Goal: Task Accomplishment & Management: Manage account settings

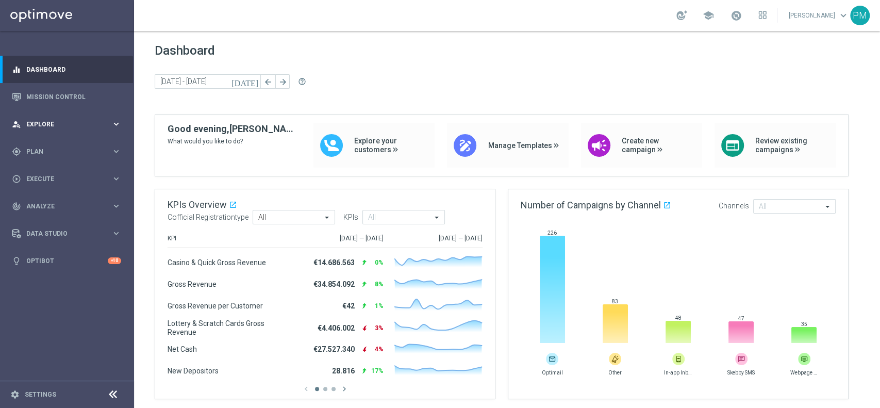
click at [60, 132] on div "person_search Explore keyboard_arrow_right" at bounding box center [66, 123] width 133 height 27
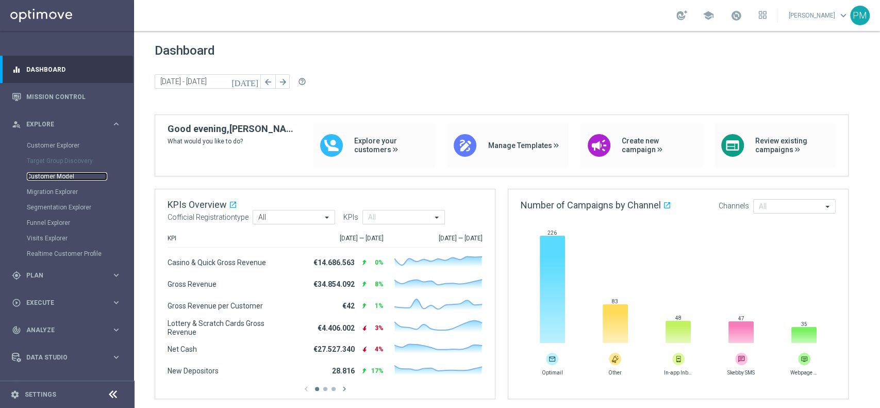
click at [60, 179] on link "Customer Model" at bounding box center [67, 176] width 80 height 8
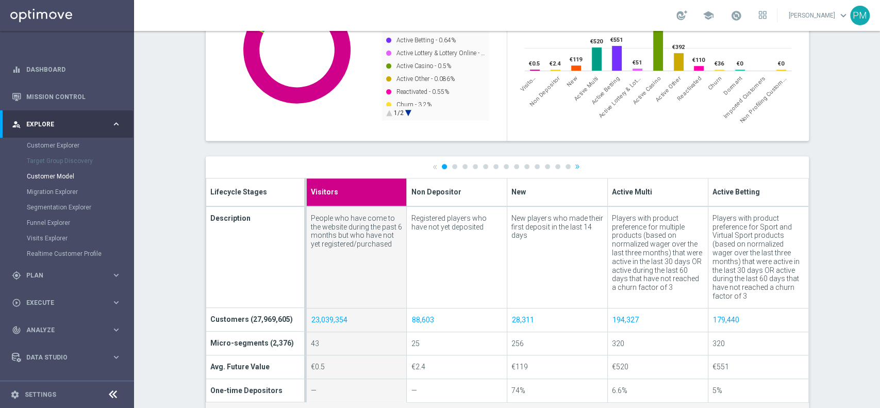
scroll to position [275, 0]
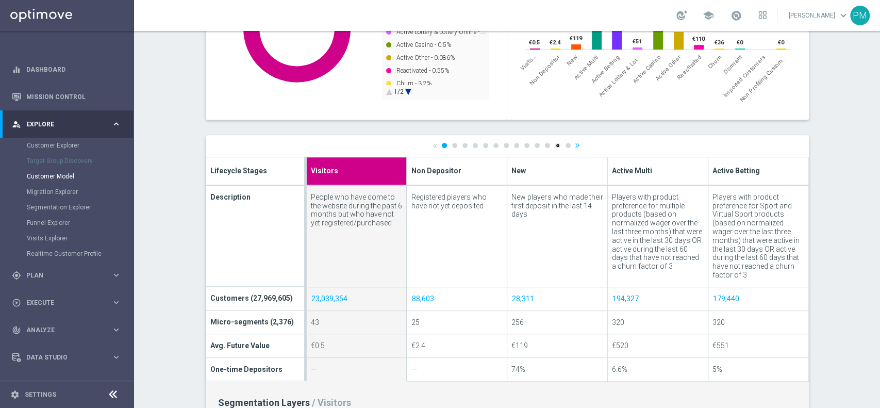
click at [555, 145] on link "12" at bounding box center [557, 145] width 5 height 5
type input "Imported Customers"
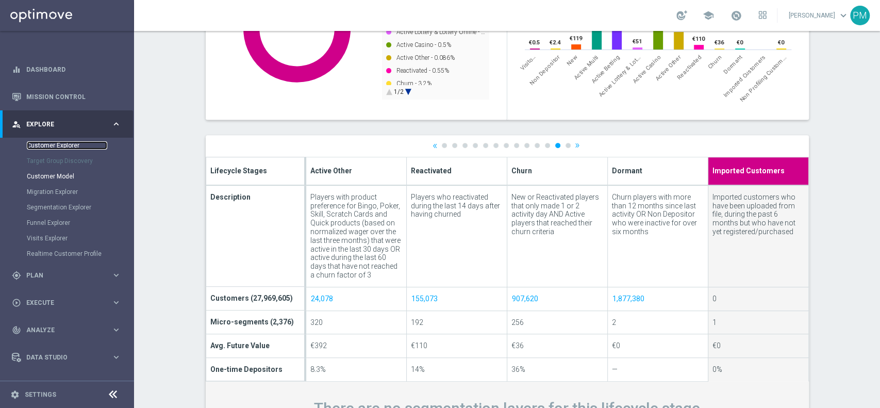
click at [71, 142] on link "Customer Explorer" at bounding box center [67, 145] width 80 height 8
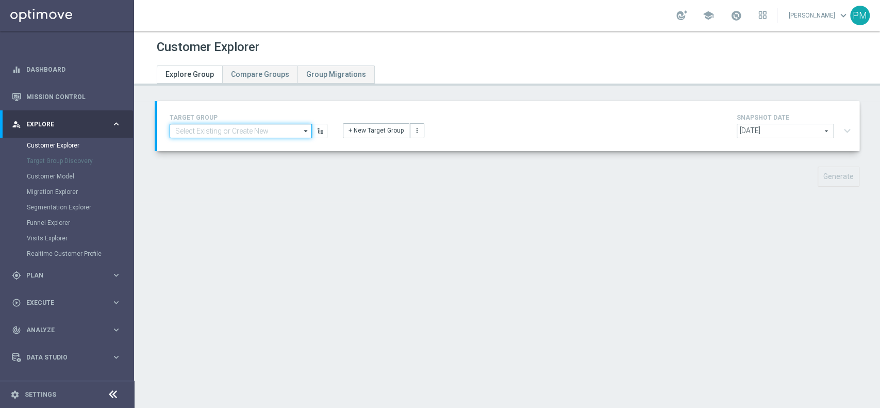
click at [260, 129] on input at bounding box center [241, 131] width 142 height 14
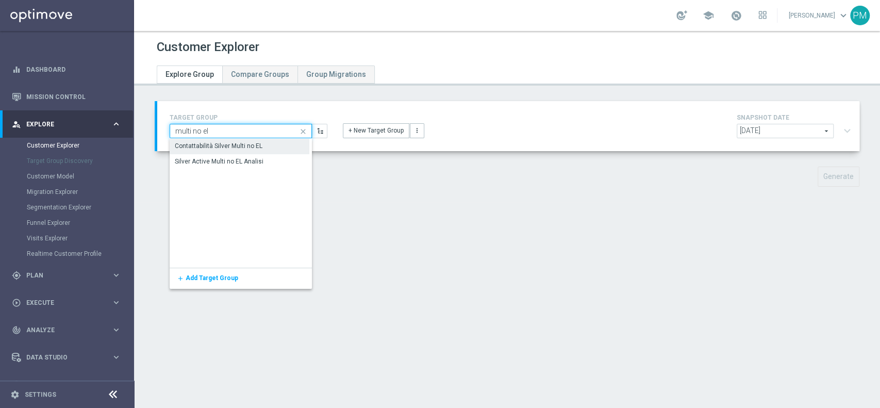
type input "multi no el"
click at [260, 152] on div "Contattabilità Silver Multi no EL" at bounding box center [240, 146] width 140 height 14
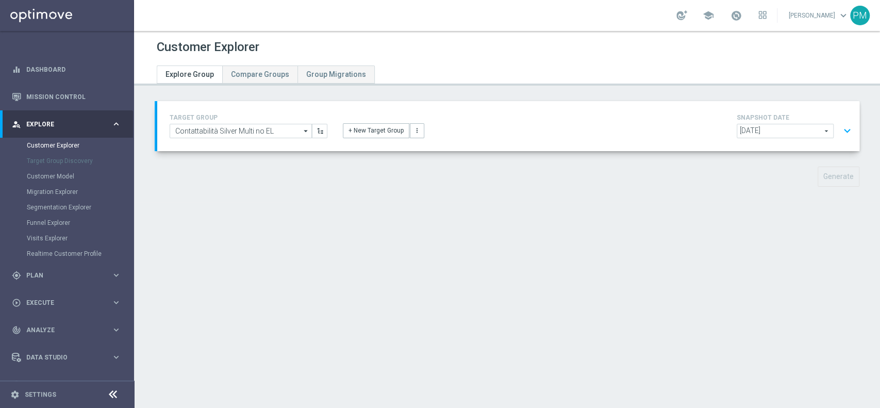
click at [242, 109] on div "TARGET GROUP Contattabilità Silver Multi no EL Contattabilità Silver Multi no E…" at bounding box center [508, 126] width 702 height 50
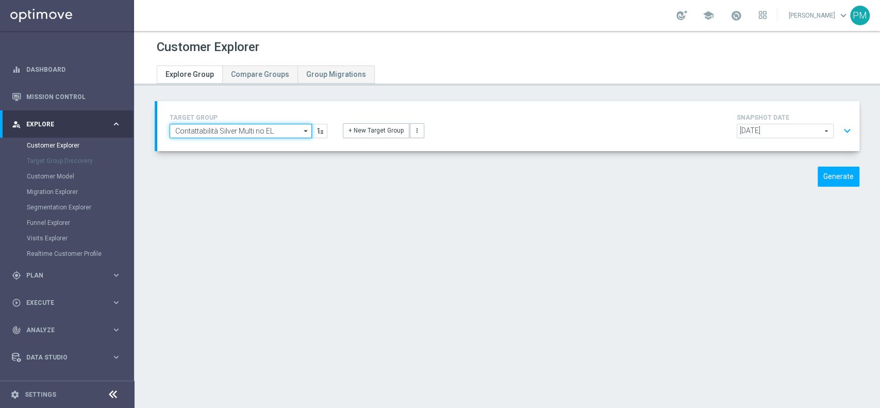
click at [243, 127] on input "Contattabilità Silver Multi no EL" at bounding box center [241, 131] width 142 height 14
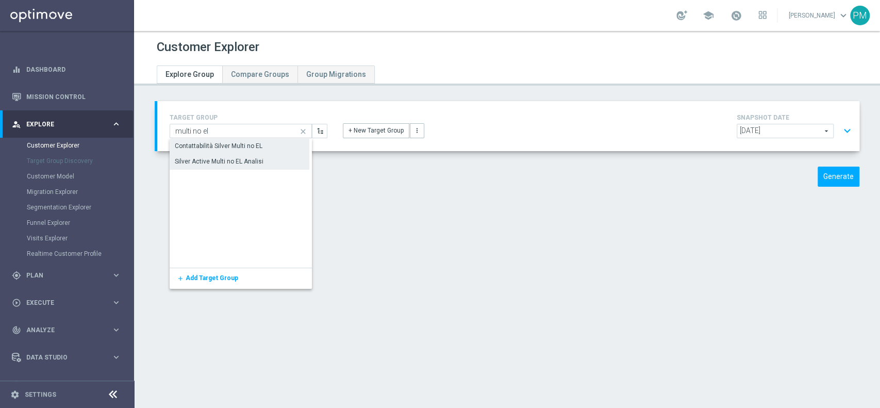
click at [248, 164] on div "Silver Active Multi no EL Analisi" at bounding box center [219, 161] width 89 height 9
type input "Silver Active Multi no EL Analisi"
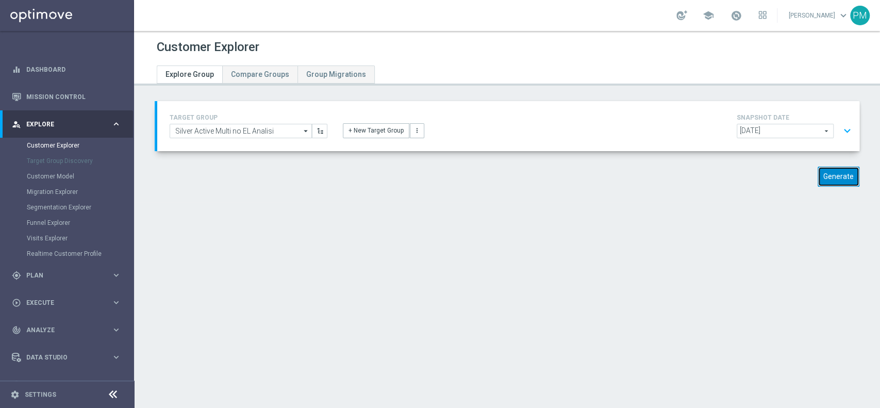
click at [837, 175] on button "Generate" at bounding box center [838, 176] width 42 height 20
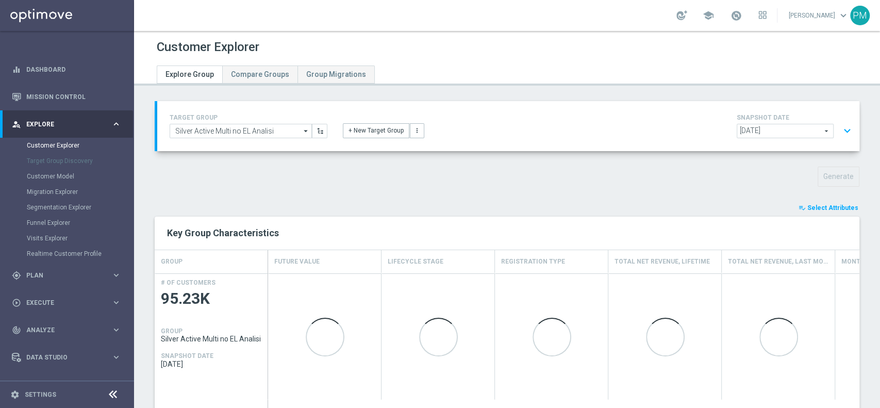
click at [839, 129] on button "expand_more" at bounding box center [846, 131] width 15 height 20
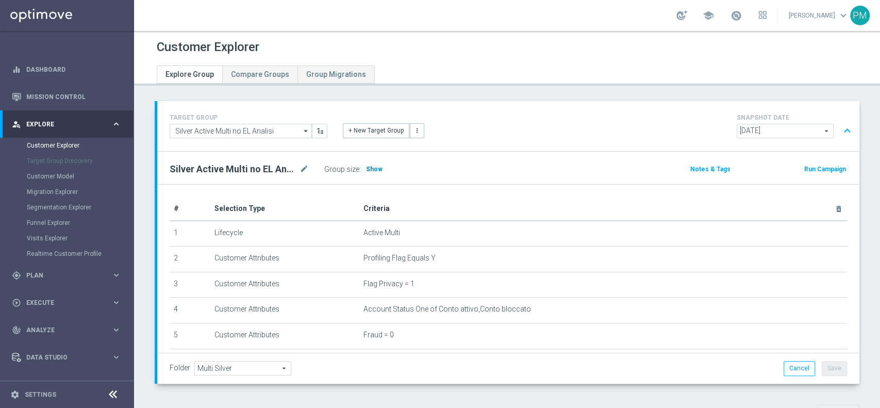
click at [375, 171] on span "Show" at bounding box center [374, 168] width 16 height 7
click at [839, 130] on button "expand_less" at bounding box center [846, 131] width 15 height 20
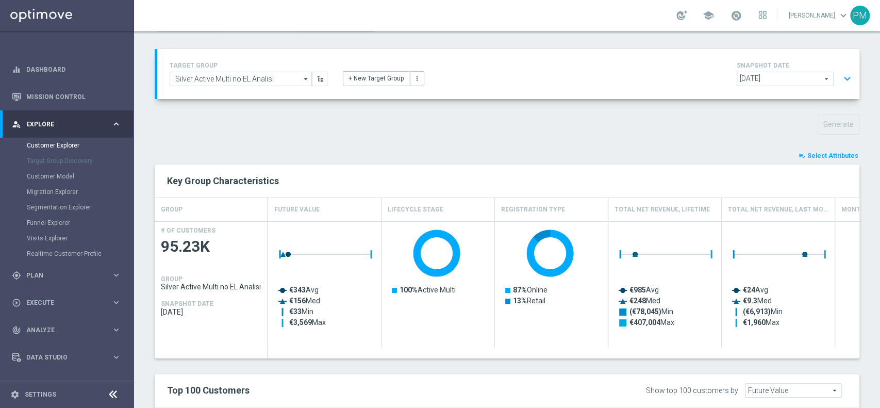
scroll to position [137, 0]
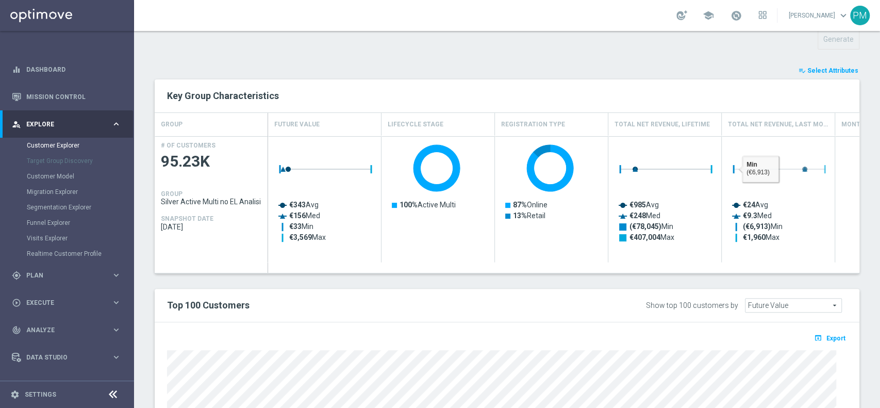
click at [810, 70] on span "Select Attributes" at bounding box center [832, 70] width 51 height 7
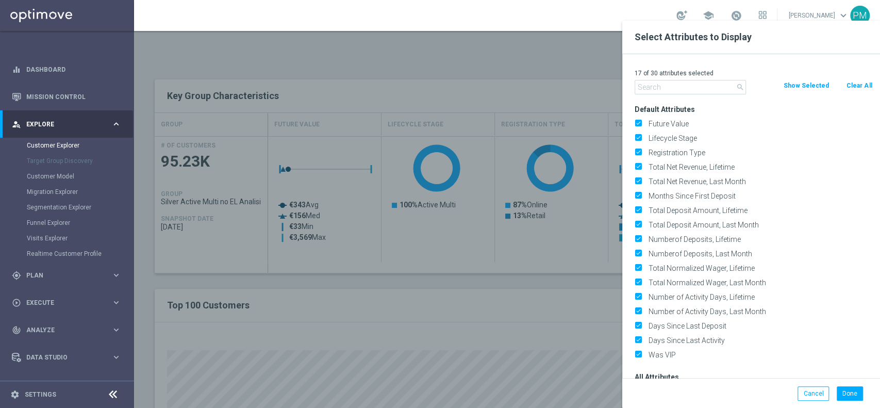
click at [867, 87] on button "Clear All" at bounding box center [858, 85] width 27 height 11
checkbox input "false"
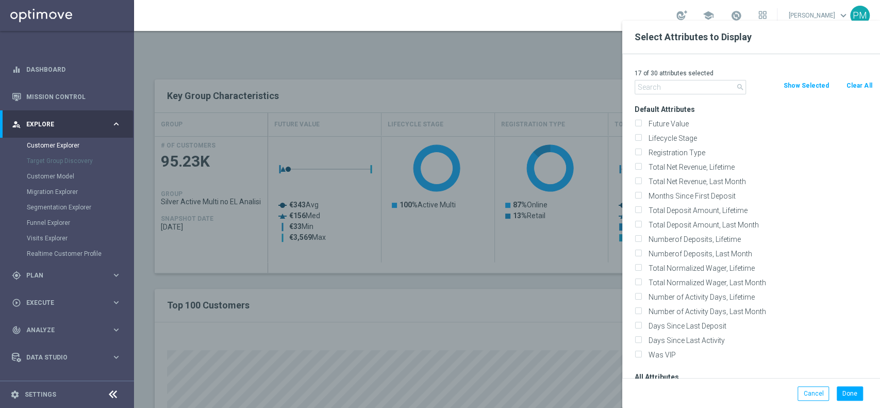
checkbox input "false"
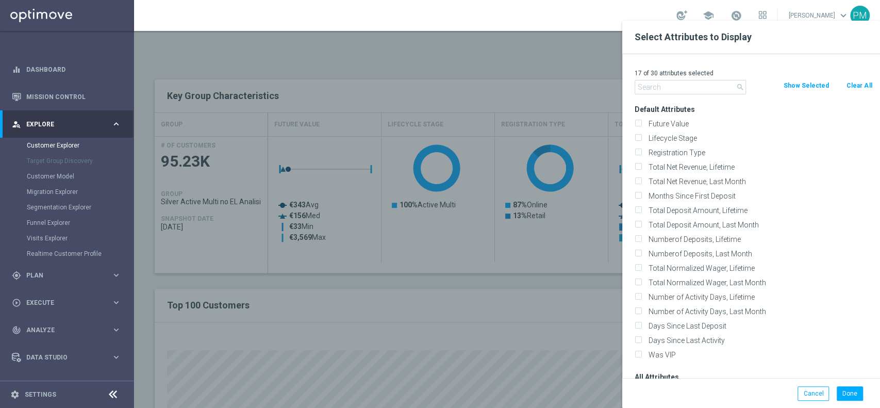
checkbox input "false"
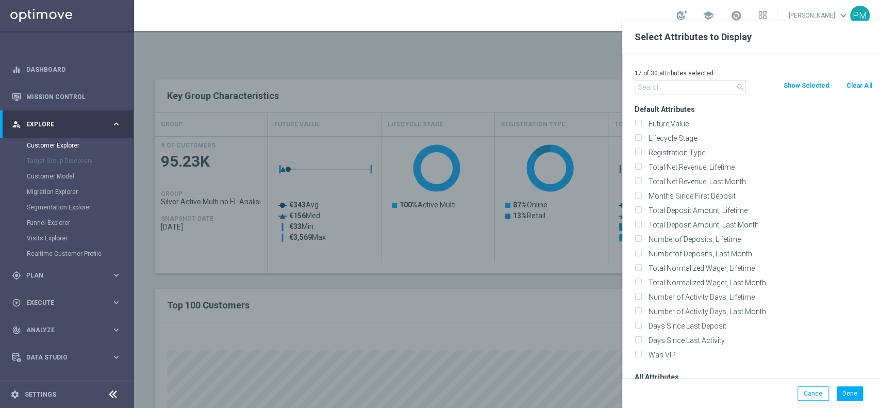
checkbox input "false"
click at [730, 85] on input "text" at bounding box center [689, 87] width 111 height 14
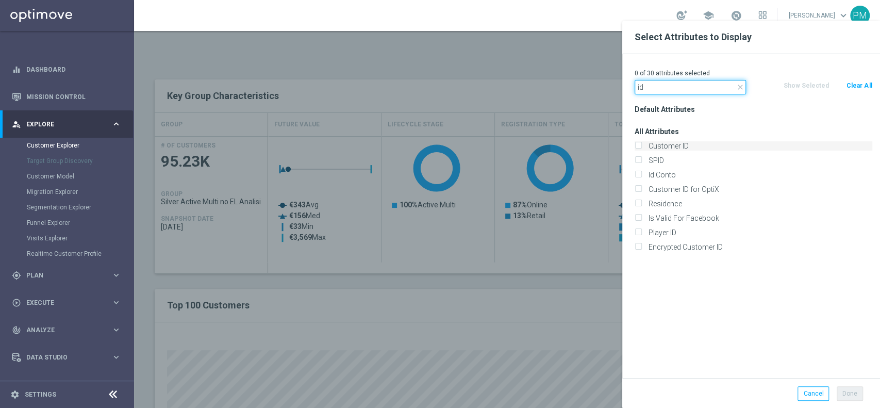
type input "id"
click at [693, 144] on label "Customer ID" at bounding box center [758, 145] width 227 height 9
click at [641, 144] on input "Customer ID" at bounding box center [637, 147] width 7 height 7
checkbox input "true"
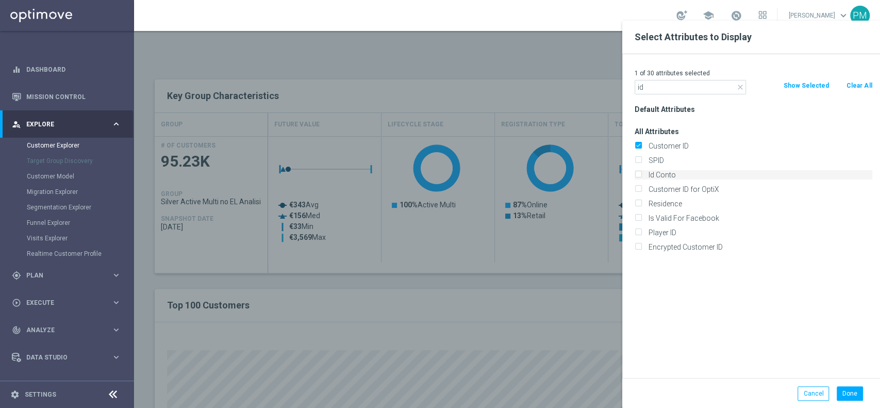
click at [677, 171] on label "Id Conto" at bounding box center [758, 174] width 227 height 9
click at [641, 173] on input "Id Conto" at bounding box center [637, 176] width 7 height 7
checkbox input "true"
click at [664, 90] on input "id" at bounding box center [689, 87] width 111 height 14
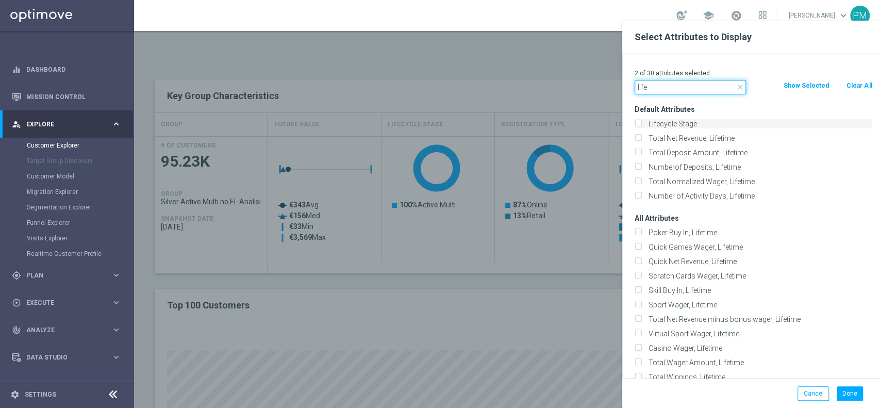
type input "life"
click at [670, 123] on label "Lifecycle Stage" at bounding box center [758, 123] width 227 height 9
click at [641, 123] on input "Lifecycle Stage" at bounding box center [637, 125] width 7 height 7
checkbox input "true"
click at [858, 396] on button "Done" at bounding box center [849, 393] width 26 height 14
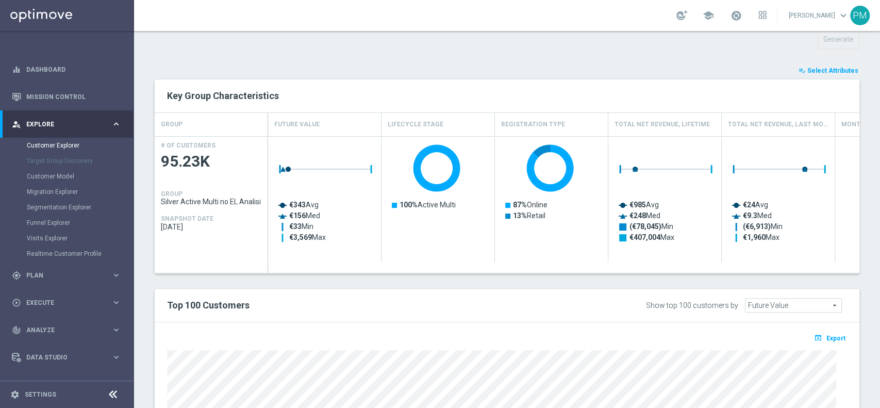
type input "Search"
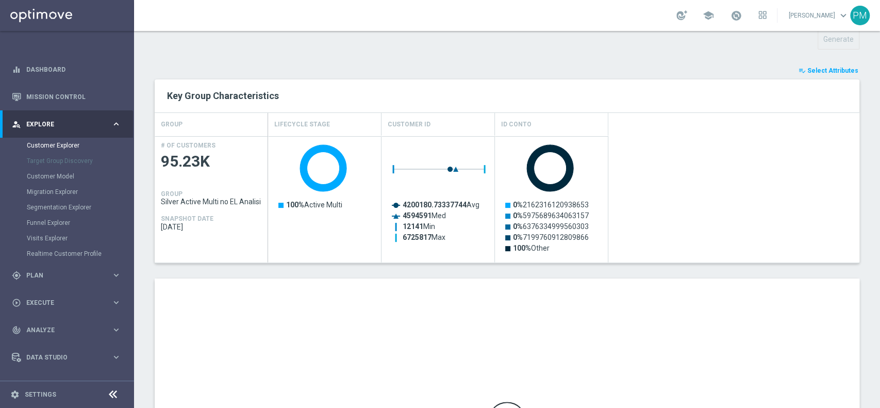
scroll to position [317, 0]
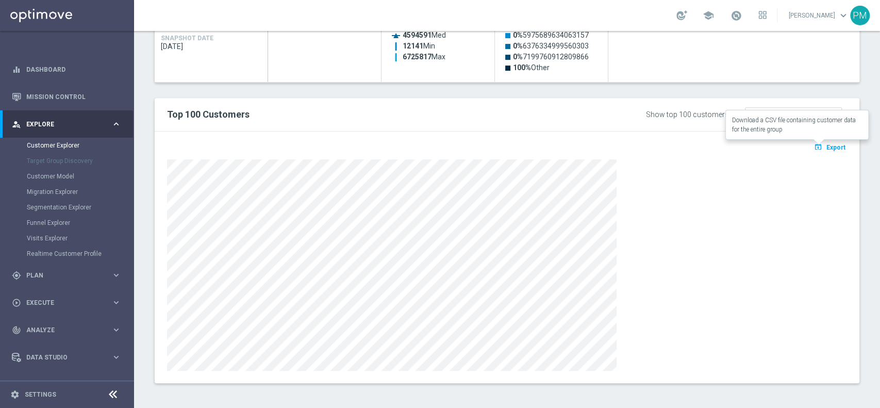
click at [814, 150] on icon "open_in_browser" at bounding box center [819, 147] width 11 height 8
click at [600, 119] on div "Show top 100 customers by Future Value Search arrow_drop_down search" at bounding box center [710, 114] width 290 height 16
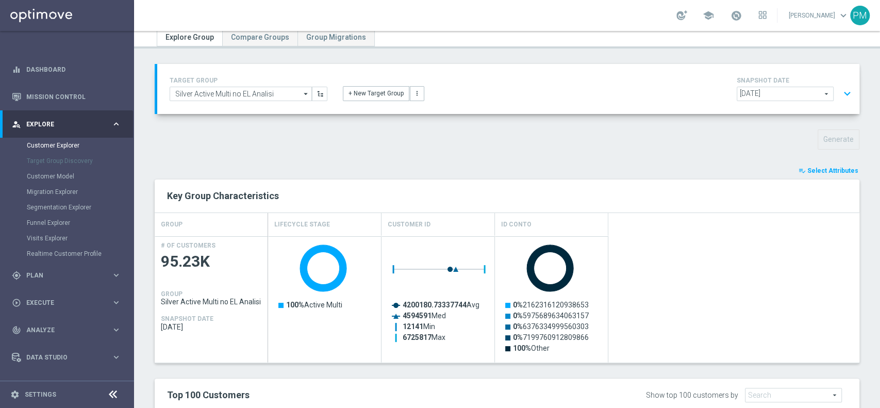
scroll to position [0, 0]
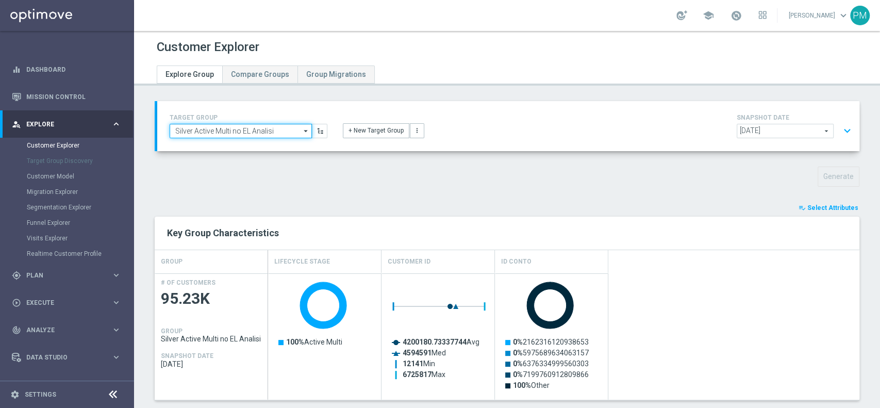
click at [237, 132] on input "Silver Active Multi no EL Analisi" at bounding box center [241, 131] width 142 height 14
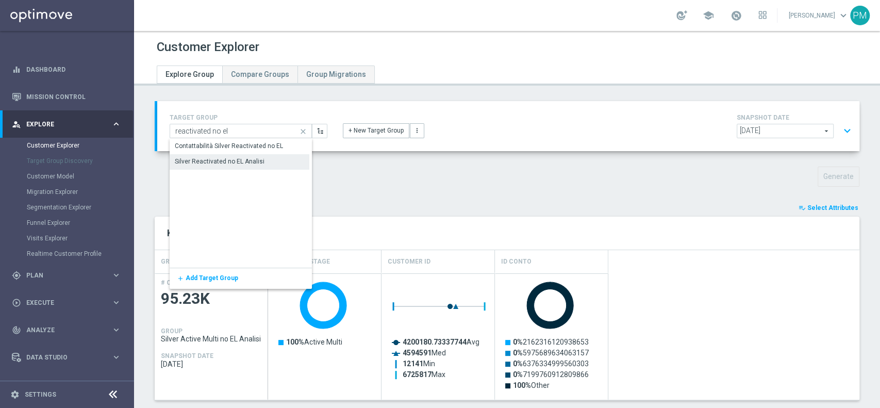
click at [236, 165] on div "Silver Reactivated no EL Analisi" at bounding box center [220, 161] width 90 height 9
type input "Silver Reactivated no EL Analisi"
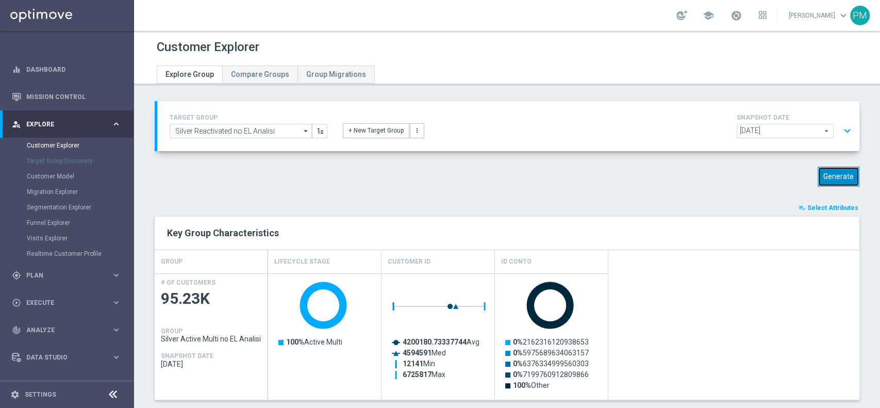
click at [818, 174] on button "Generate" at bounding box center [838, 176] width 42 height 20
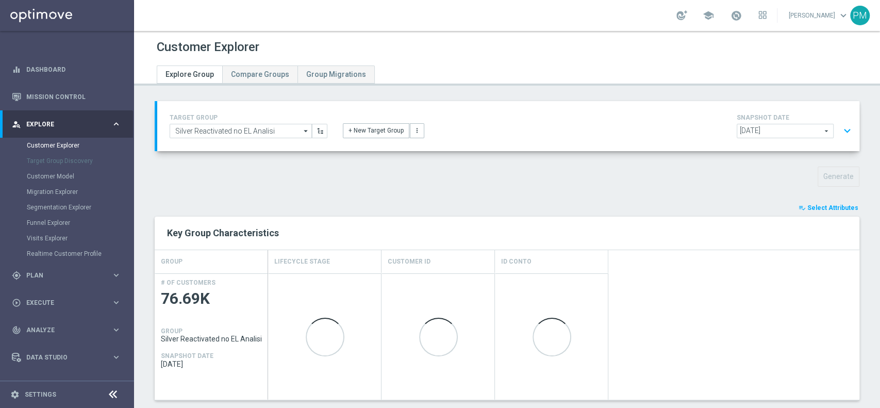
click at [840, 127] on button "expand_more" at bounding box center [846, 131] width 15 height 20
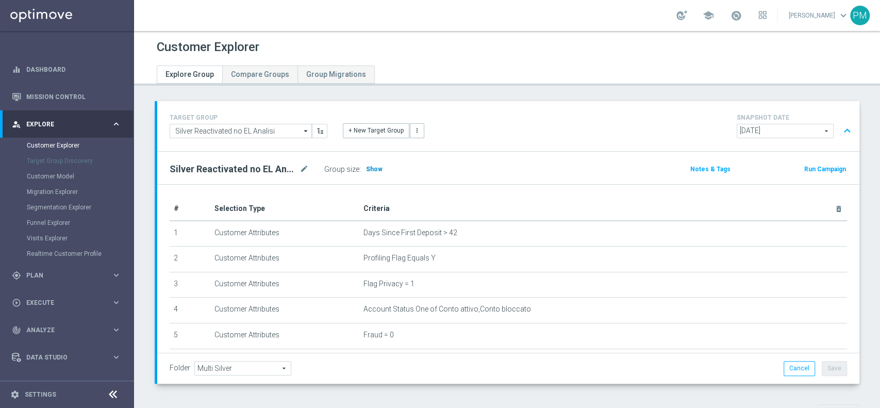
click at [378, 167] on span "Show" at bounding box center [374, 168] width 16 height 7
click at [839, 128] on button "expand_less" at bounding box center [846, 131] width 15 height 20
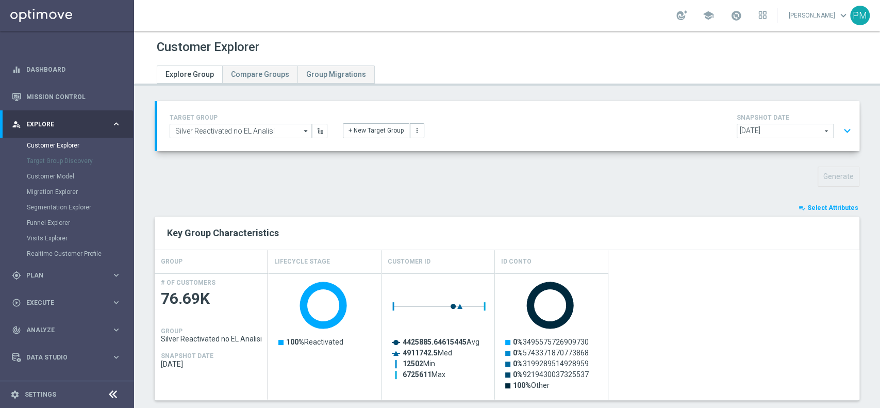
scroll to position [317, 0]
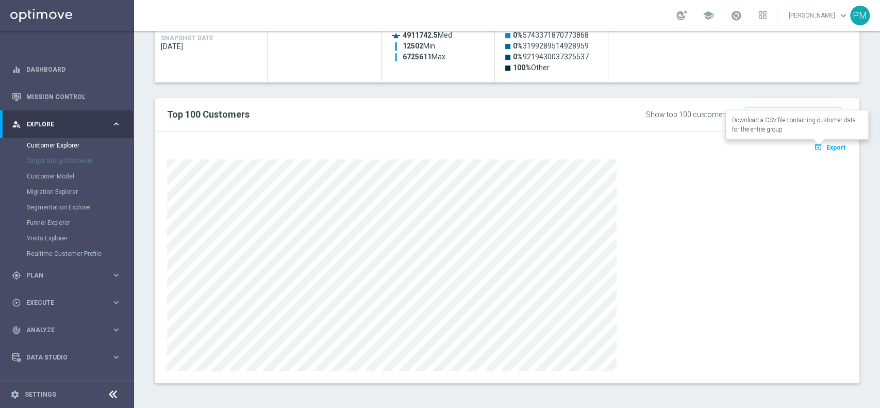
click at [814, 152] on button "open_in_browser Export" at bounding box center [829, 146] width 35 height 13
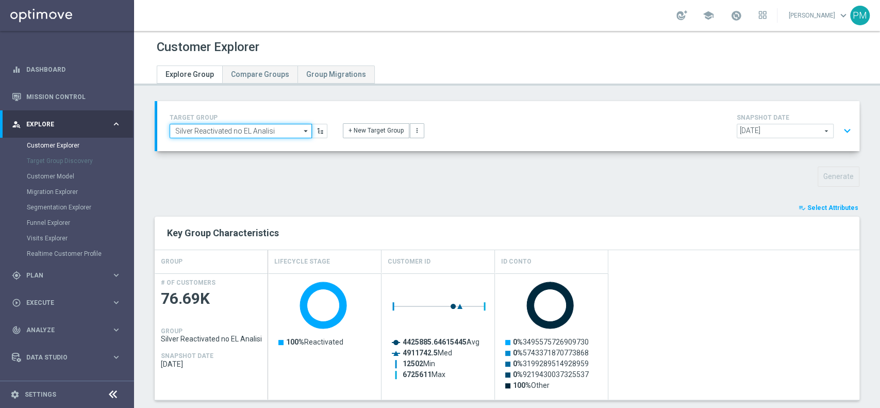
click at [258, 129] on input "Silver Reactivated no EL Analisi" at bounding box center [241, 131] width 142 height 14
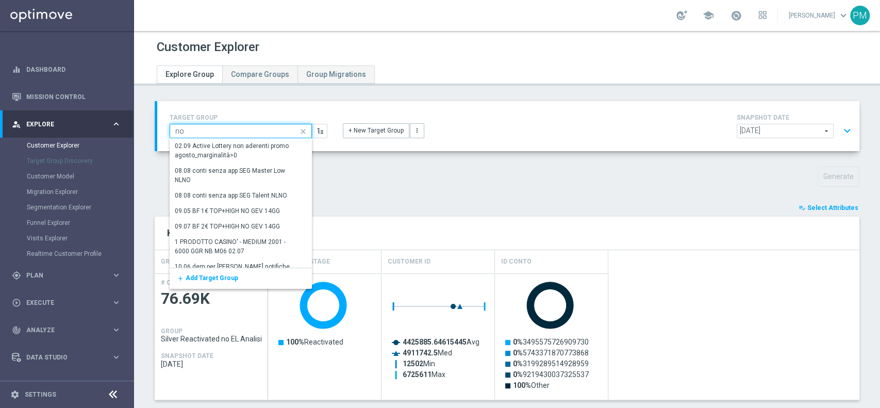
type input "n"
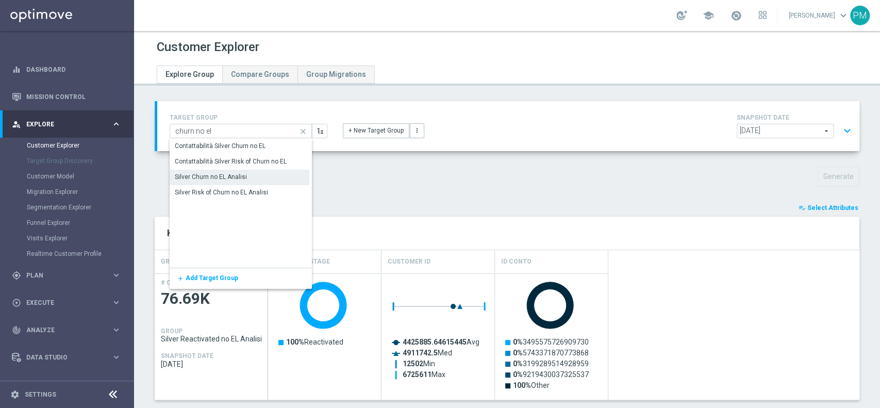
click at [222, 175] on div "Silver Churn no EL Analisi" at bounding box center [211, 176] width 72 height 9
type input "Silver Churn no EL Analisi"
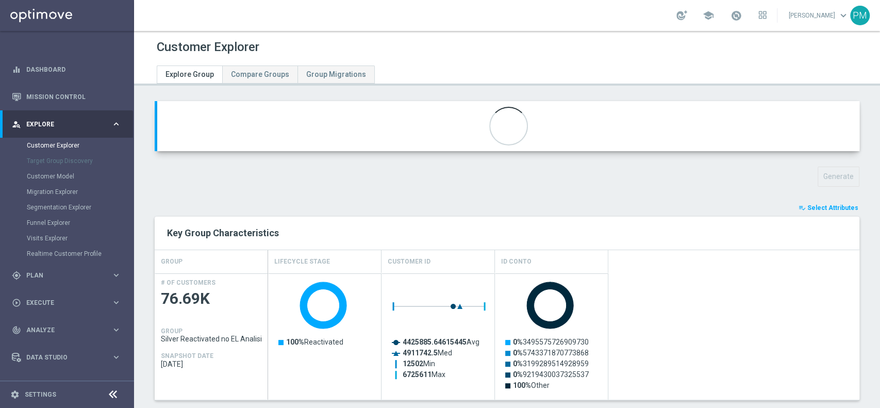
type input "Customer Target Groups"
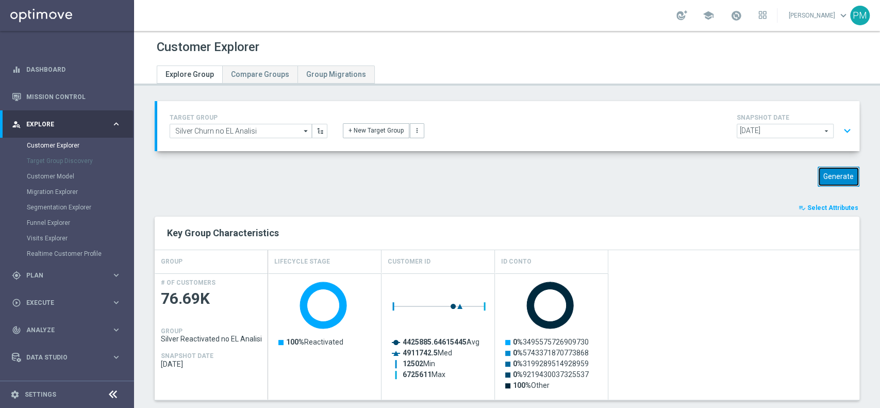
click at [817, 173] on button "Generate" at bounding box center [838, 176] width 42 height 20
click at [839, 126] on button "expand_more" at bounding box center [846, 131] width 15 height 20
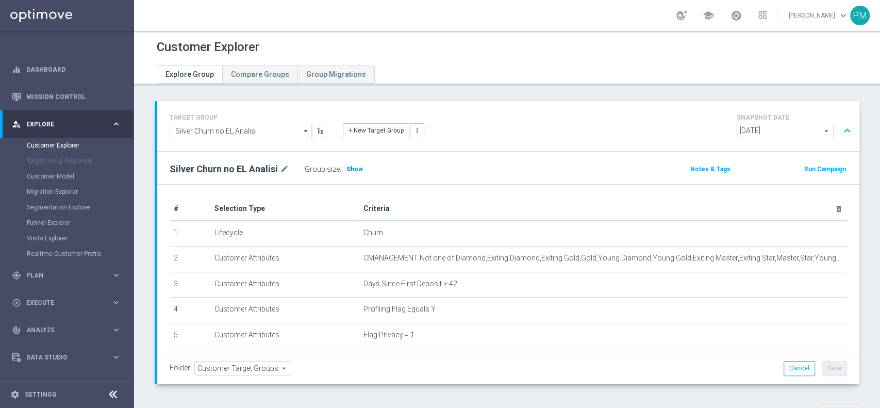
click at [352, 166] on span "Show" at bounding box center [354, 168] width 16 height 7
click at [839, 133] on button "expand_less" at bounding box center [846, 131] width 15 height 20
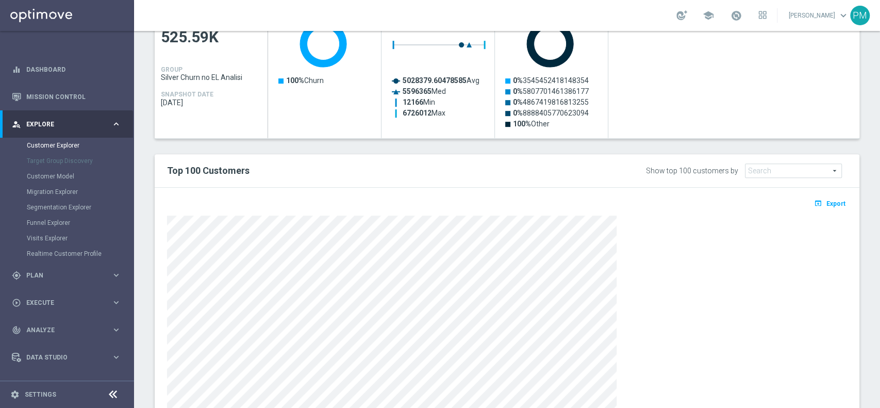
scroll to position [317, 0]
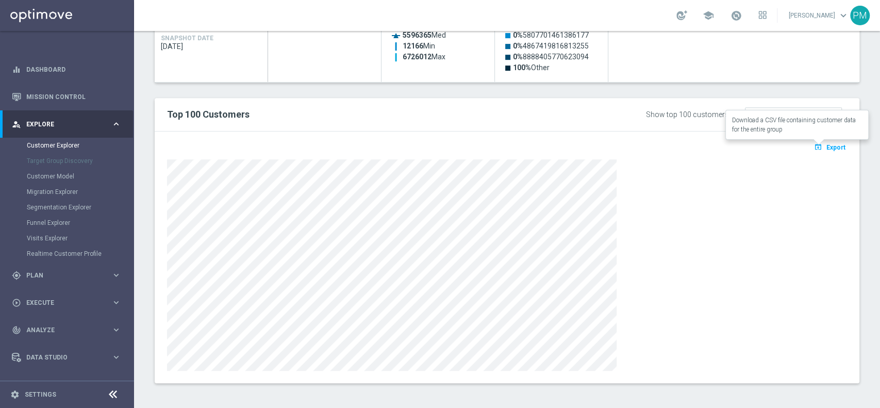
click at [829, 146] on span "Export" at bounding box center [835, 147] width 19 height 7
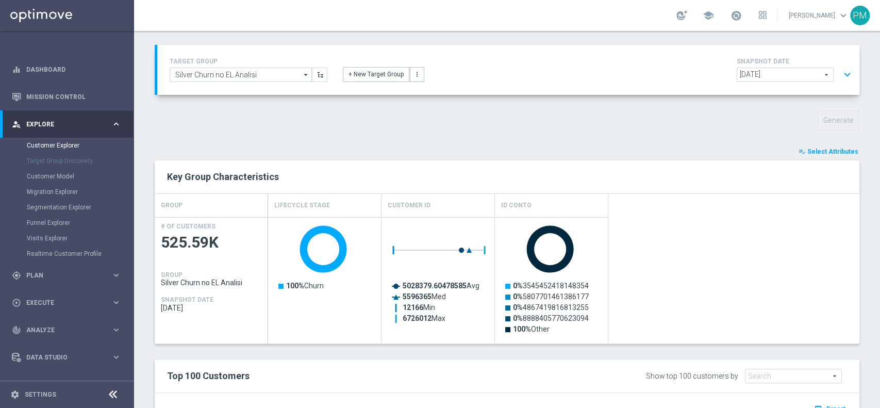
scroll to position [0, 0]
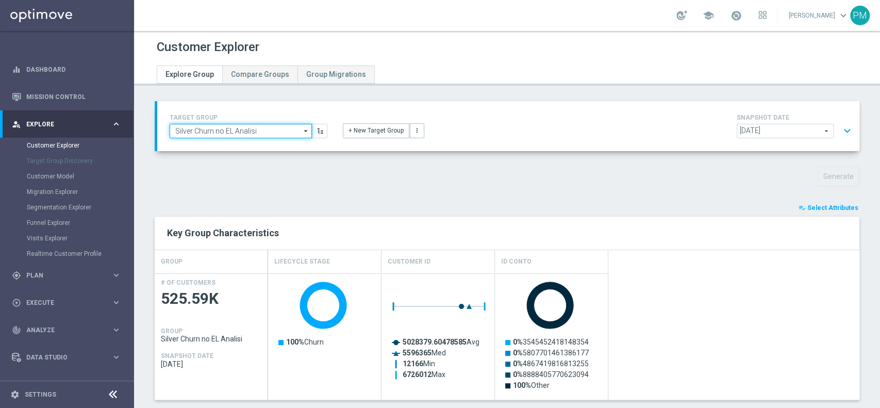
click at [225, 134] on input "Silver Churn no EL Analisi" at bounding box center [241, 131] width 142 height 14
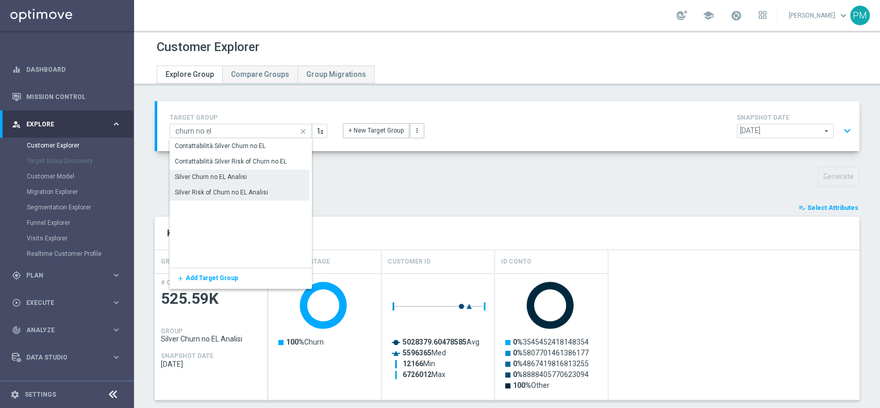
click at [225, 187] on div "Silver Risk of Churn no EL Analisi" at bounding box center [240, 192] width 140 height 14
type input "Silver Risk of Churn no EL Analisi"
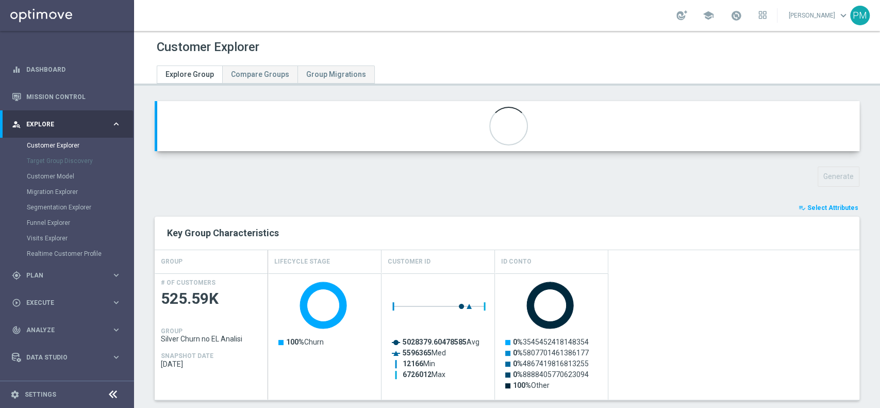
type input "Active Multi Riattivati cont"
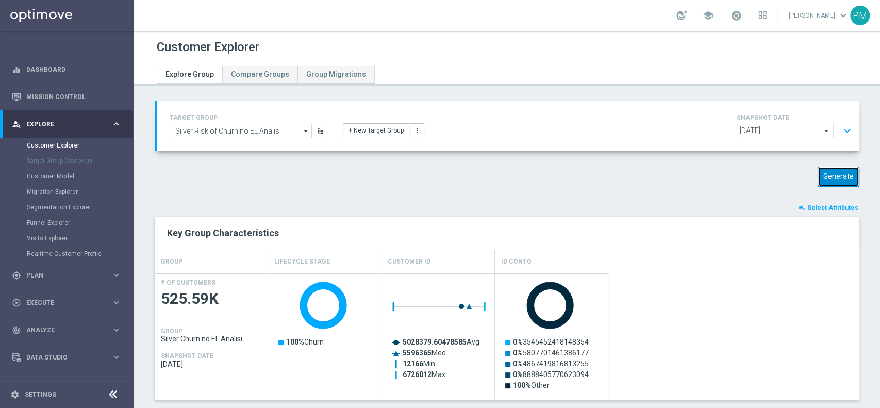
click at [826, 177] on button "Generate" at bounding box center [838, 176] width 42 height 20
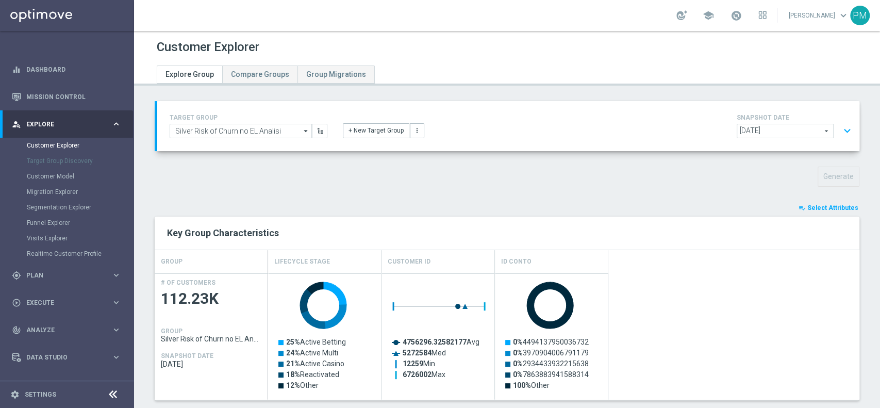
click at [839, 127] on button "expand_more" at bounding box center [846, 131] width 15 height 20
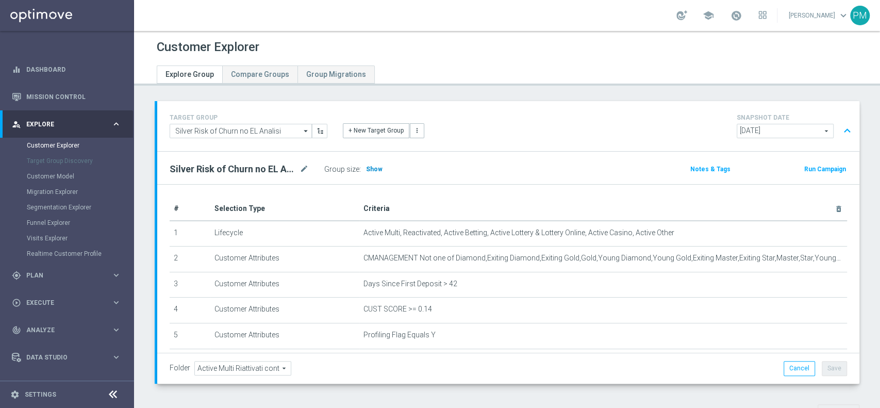
click at [372, 167] on span "Show" at bounding box center [374, 168] width 16 height 7
click at [839, 134] on button "expand_less" at bounding box center [846, 131] width 15 height 20
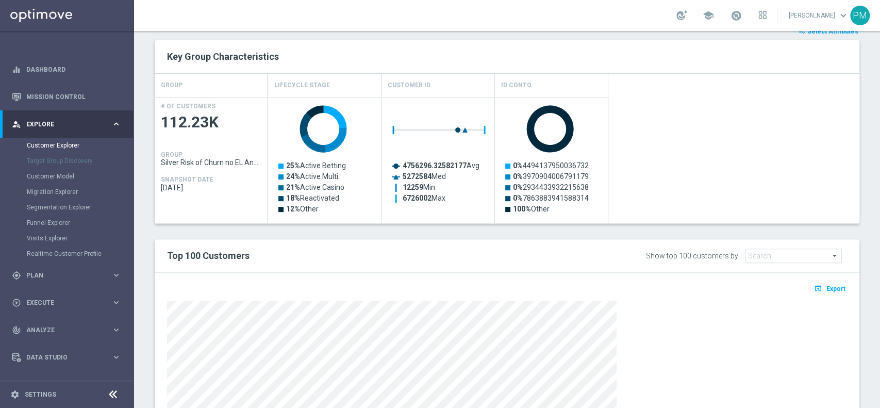
scroll to position [317, 0]
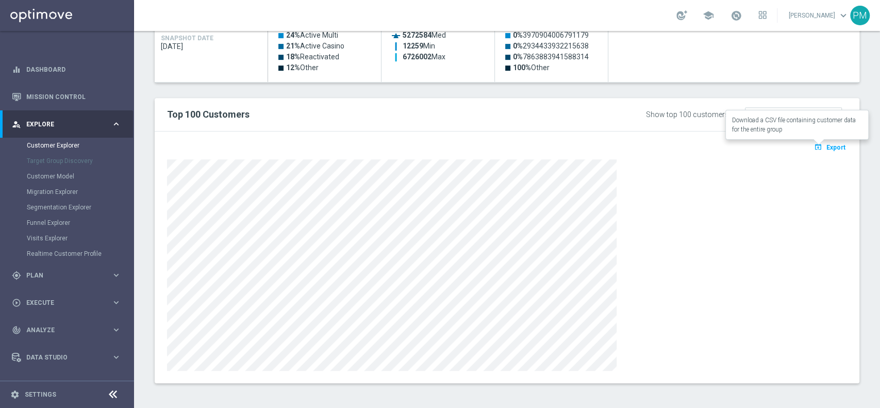
click at [812, 152] on button "open_in_browser Export" at bounding box center [829, 146] width 35 height 13
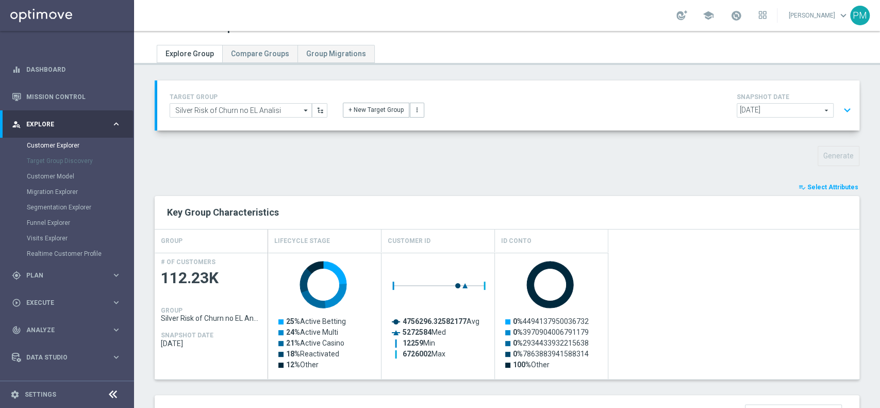
scroll to position [0, 0]
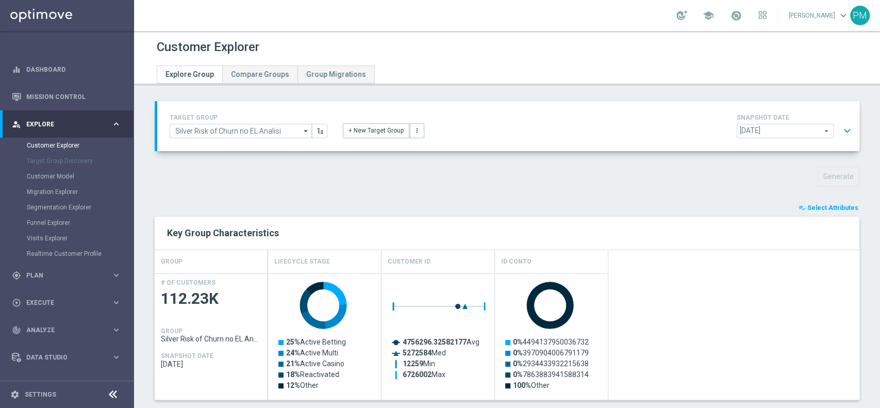
click at [839, 130] on button "expand_more" at bounding box center [846, 131] width 15 height 20
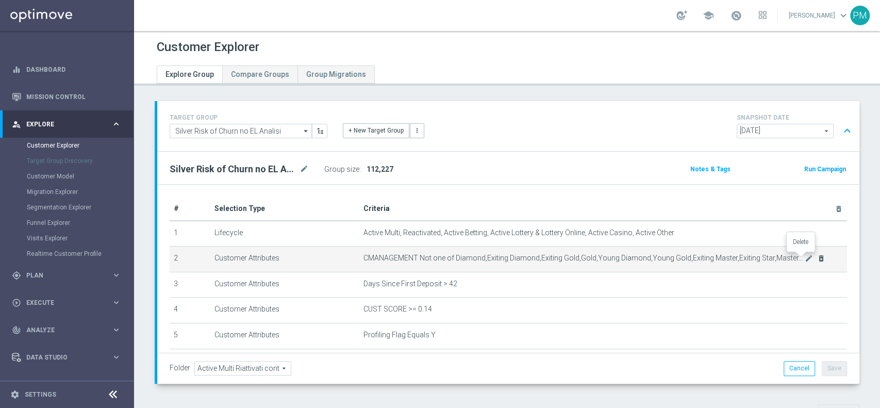
click at [817, 258] on icon "delete_forever" at bounding box center [821, 258] width 8 height 8
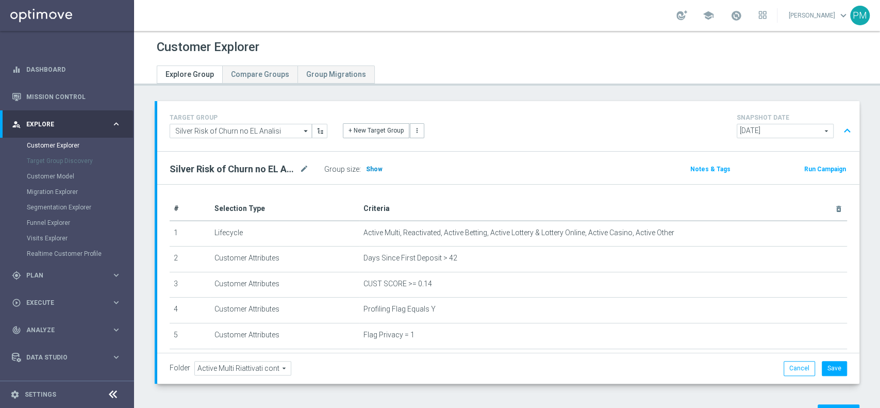
click at [379, 167] on span "Show" at bounding box center [374, 168] width 16 height 7
click at [33, 274] on span "Plan" at bounding box center [68, 275] width 85 height 6
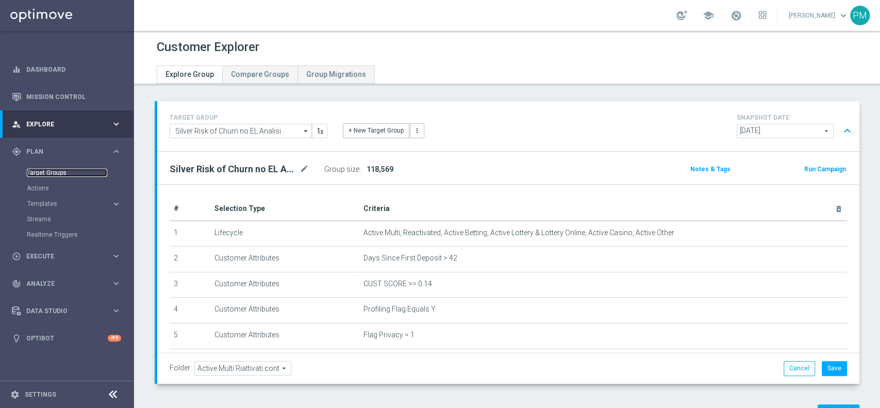
click at [49, 173] on link "Target Groups" at bounding box center [67, 173] width 80 height 8
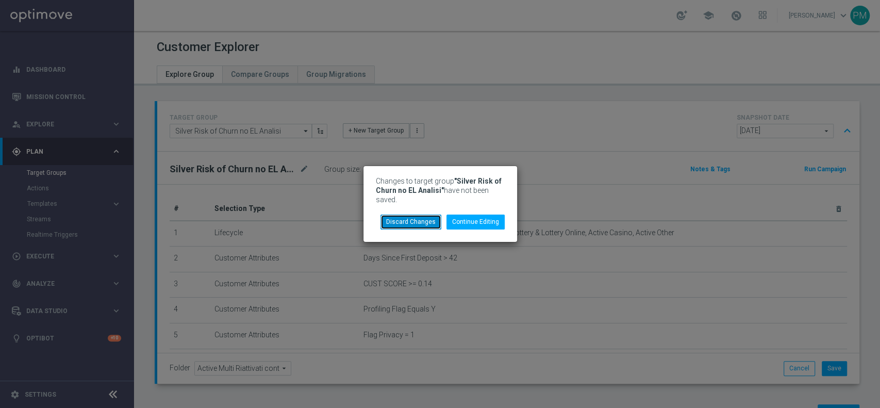
click at [408, 216] on button "Discard Changes" at bounding box center [410, 221] width 61 height 14
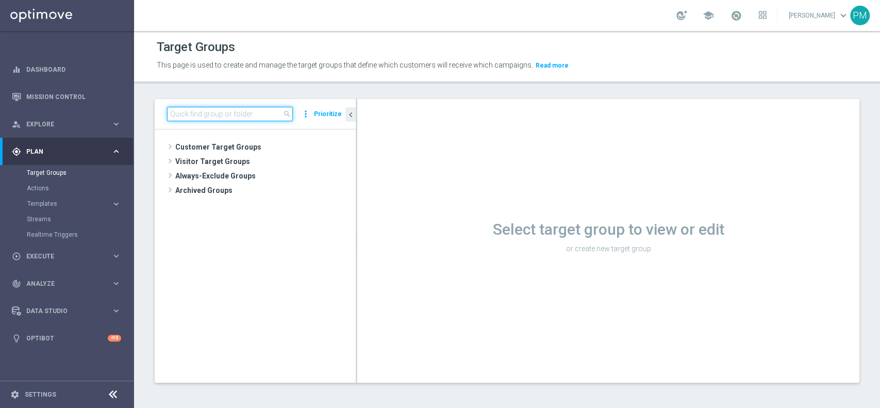
click at [264, 112] on input at bounding box center [230, 114] width 126 height 14
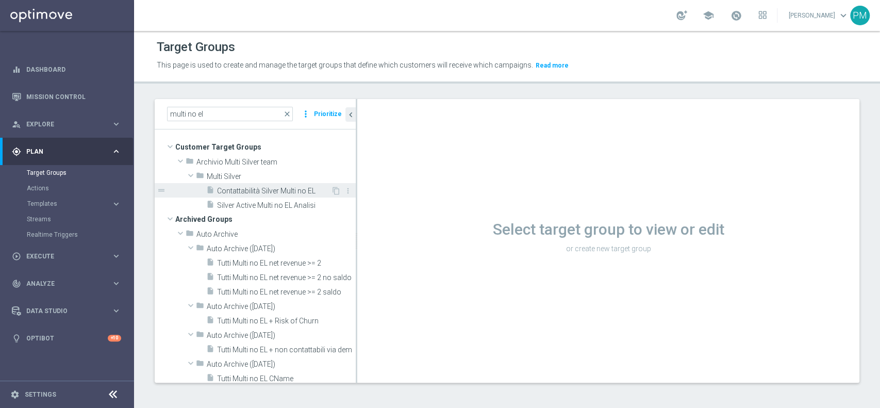
click at [246, 184] on div "insert_drive_file Contattabilità Silver Multi no EL" at bounding box center [268, 190] width 125 height 14
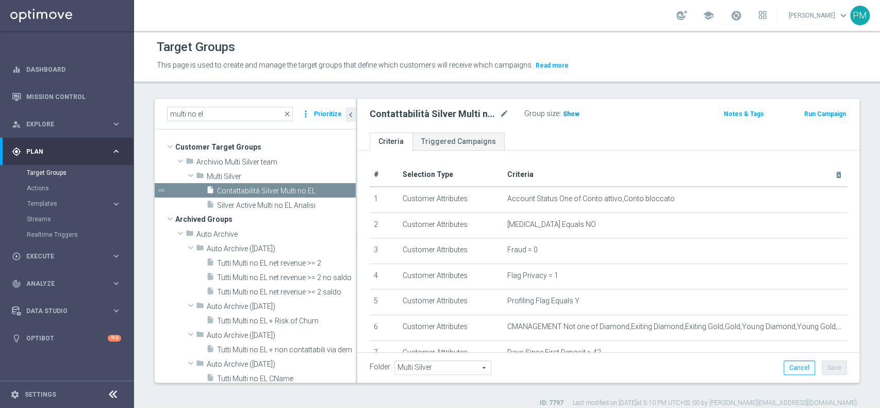
click at [572, 116] on span "Show" at bounding box center [571, 113] width 16 height 7
click at [179, 116] on input "multi no el" at bounding box center [230, 114] width 126 height 14
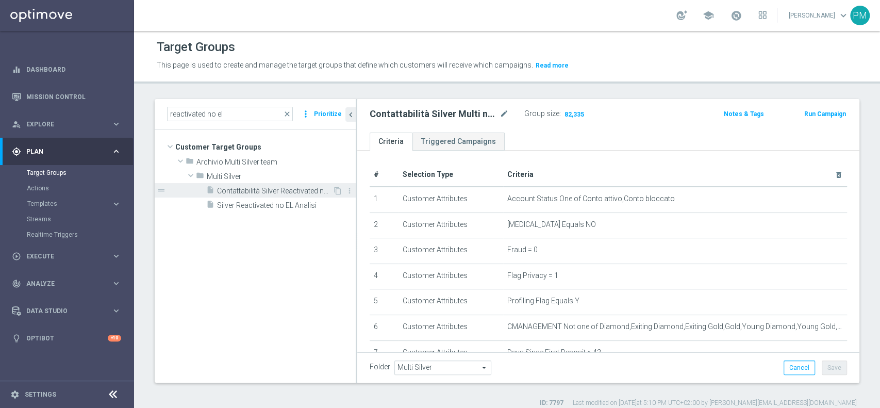
click at [256, 191] on span "Contattabilità Silver Reactivated no EL" at bounding box center [274, 191] width 115 height 9
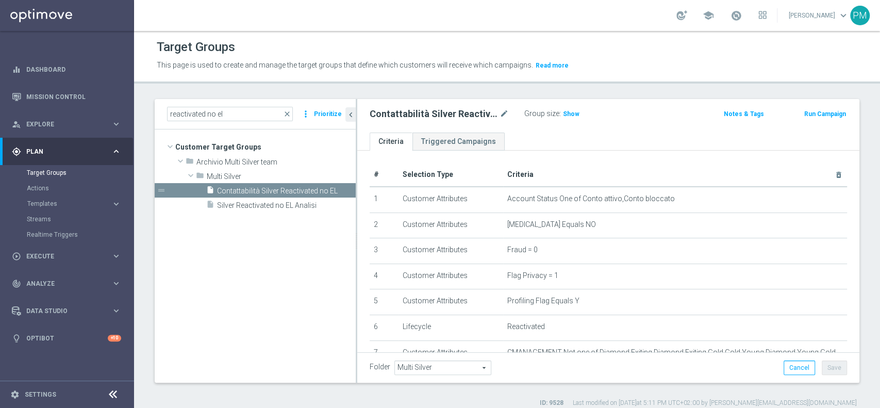
click at [579, 113] on div "Group size : Show" at bounding box center [575, 113] width 103 height 12
click at [573, 112] on span "Show" at bounding box center [571, 113] width 16 height 7
click at [181, 118] on input "reactivated no el" at bounding box center [230, 114] width 126 height 14
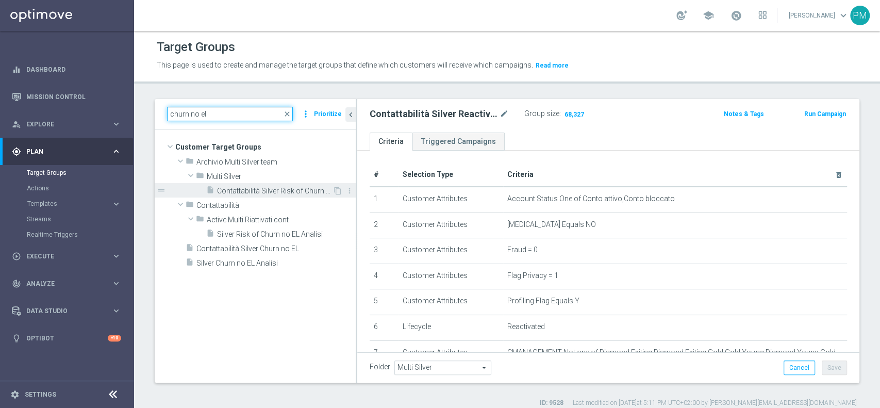
type input "churn no el"
click at [243, 190] on span "Contattabilità Silver Risk of Churn no EL" at bounding box center [274, 191] width 115 height 9
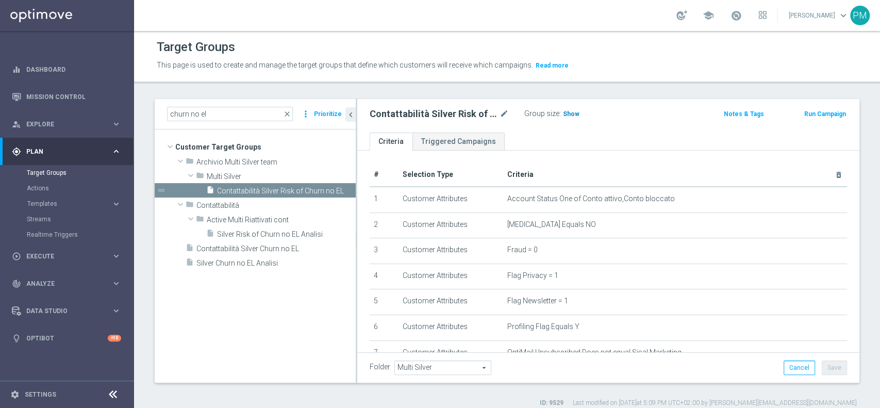
click at [565, 116] on span "Show" at bounding box center [571, 113] width 16 height 7
click at [255, 252] on span "Contattabilità Silver Churn no EL" at bounding box center [263, 248] width 135 height 9
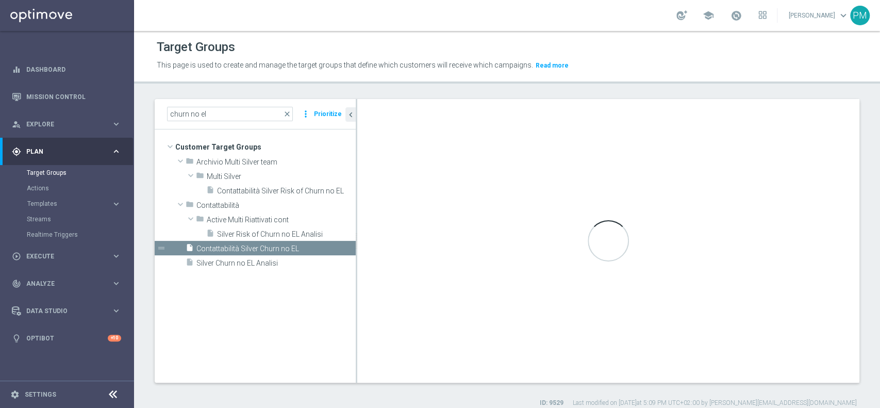
type input "Customer Target Groups"
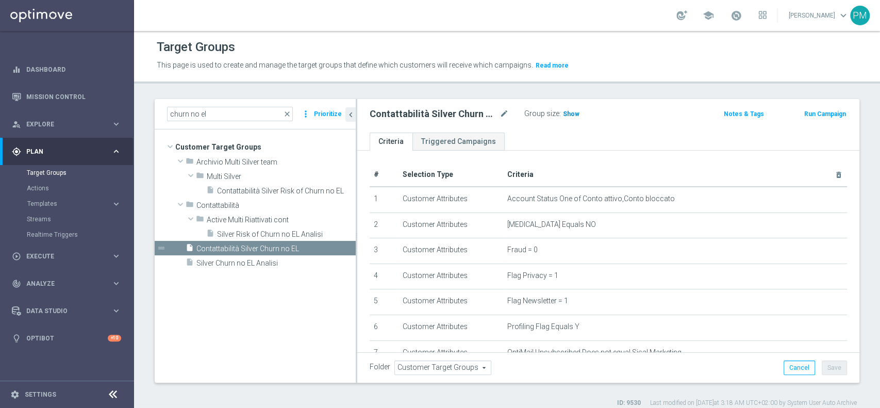
click at [574, 113] on span "Show" at bounding box center [571, 113] width 16 height 7
